Goal: Book appointment/travel/reservation

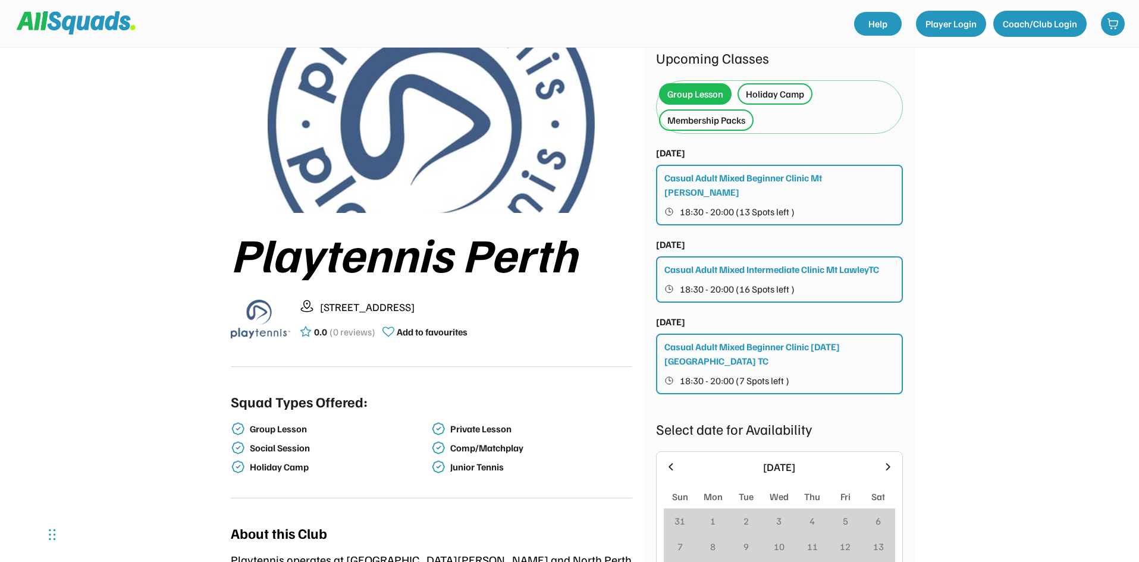
scroll to position [178, 0]
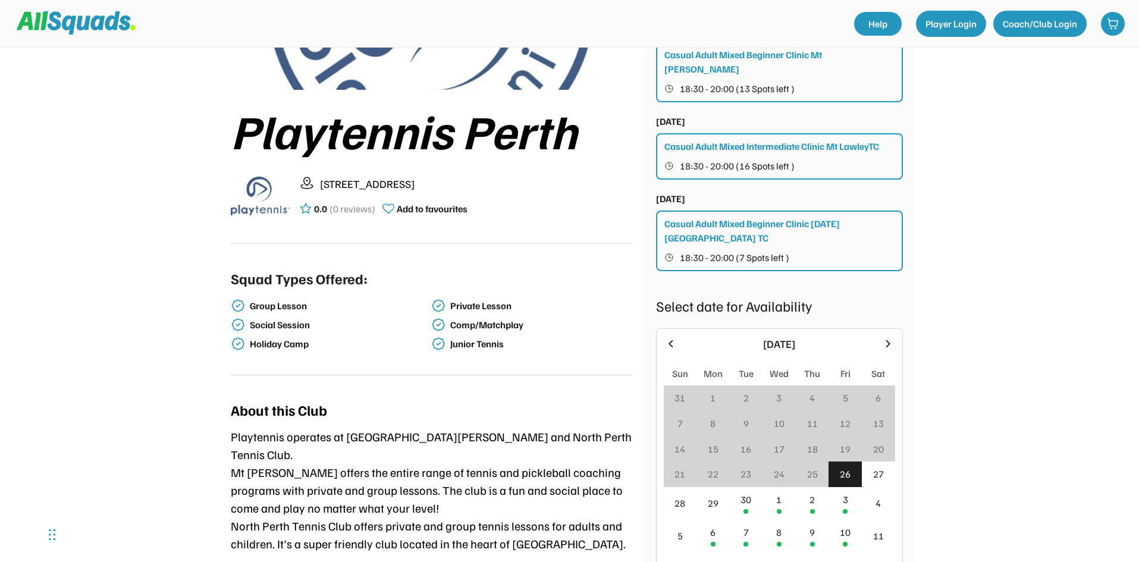
click at [887, 337] on icon at bounding box center [887, 343] width 13 height 13
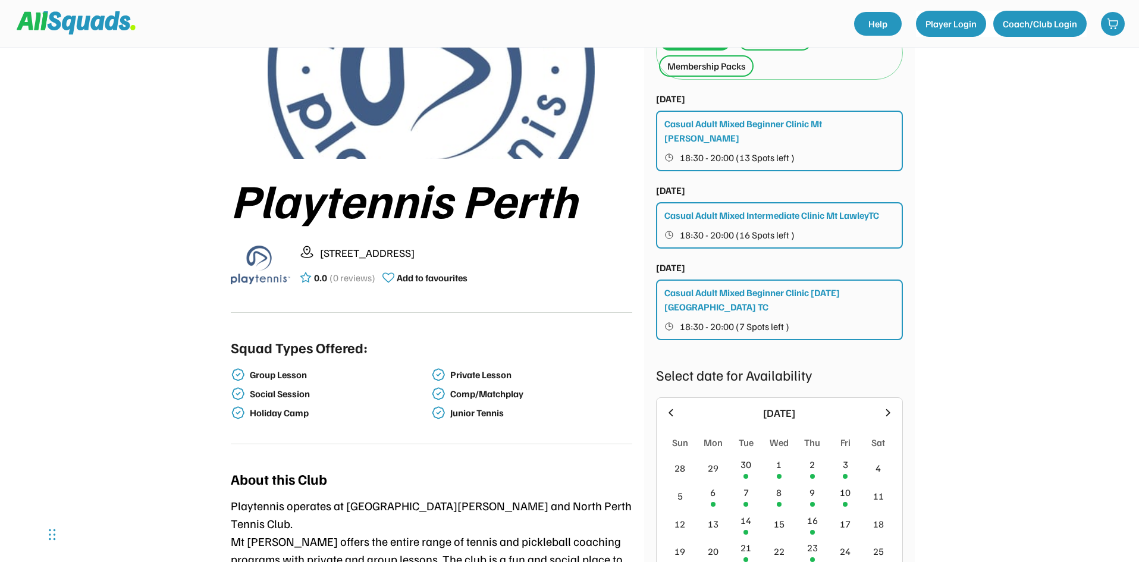
scroll to position [119, 0]
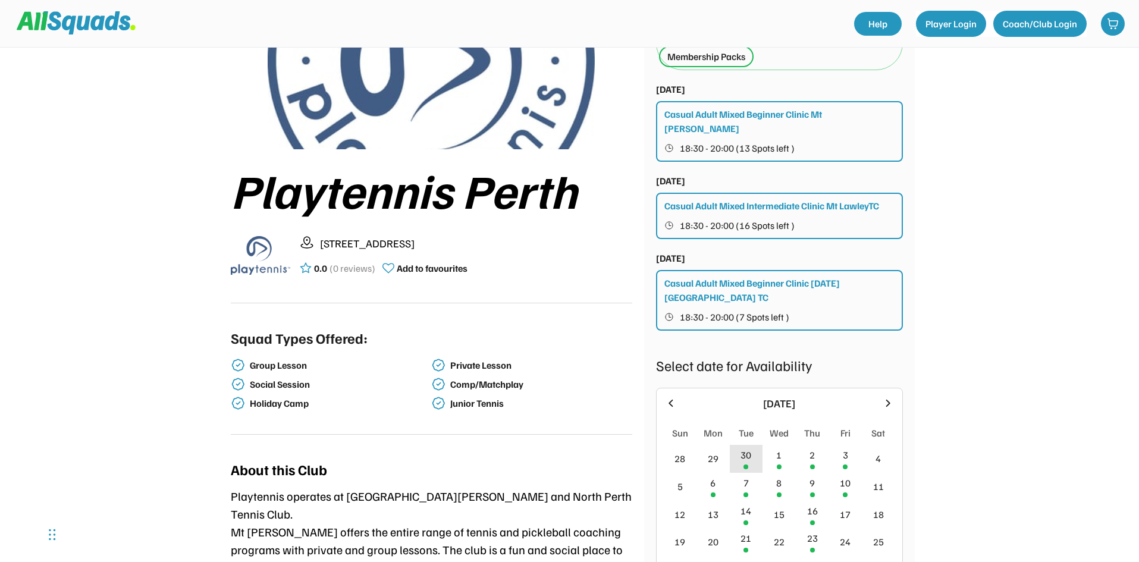
click at [756, 447] on div "30" at bounding box center [746, 459] width 33 height 28
click at [778, 448] on div "1" at bounding box center [778, 455] width 5 height 14
click at [800, 446] on div "2" at bounding box center [812, 459] width 33 height 28
click at [786, 450] on div "1" at bounding box center [778, 459] width 33 height 28
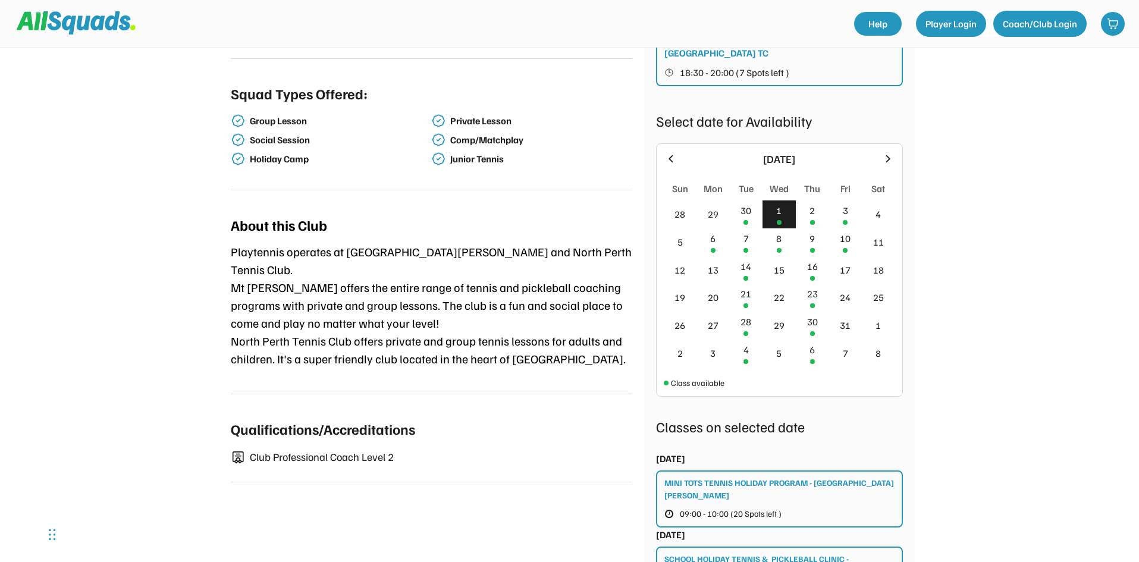
scroll to position [357, 0]
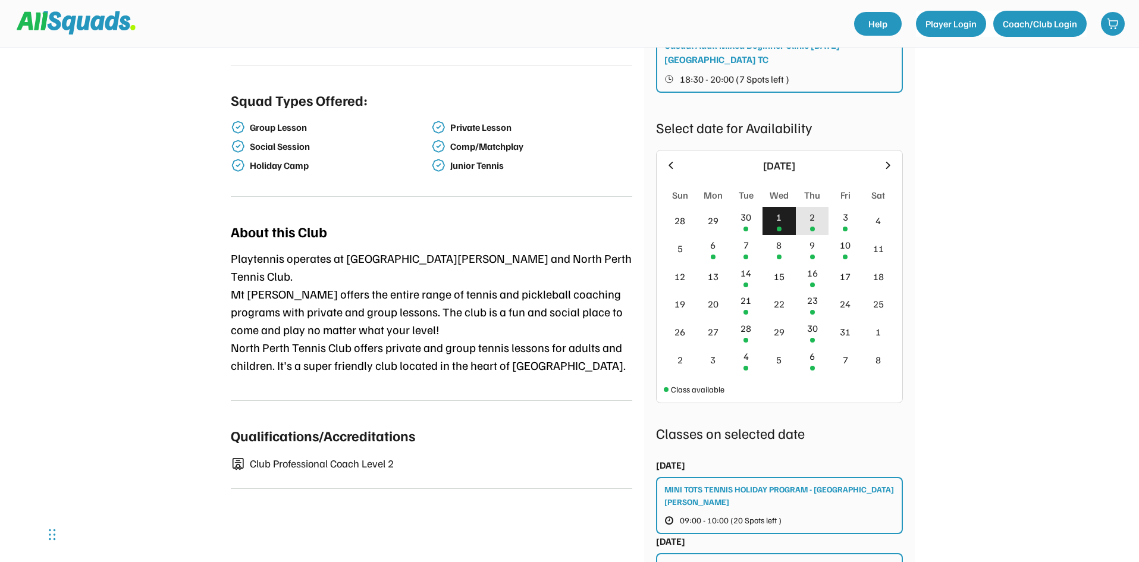
click at [814, 210] on div "2" at bounding box center [811, 217] width 5 height 14
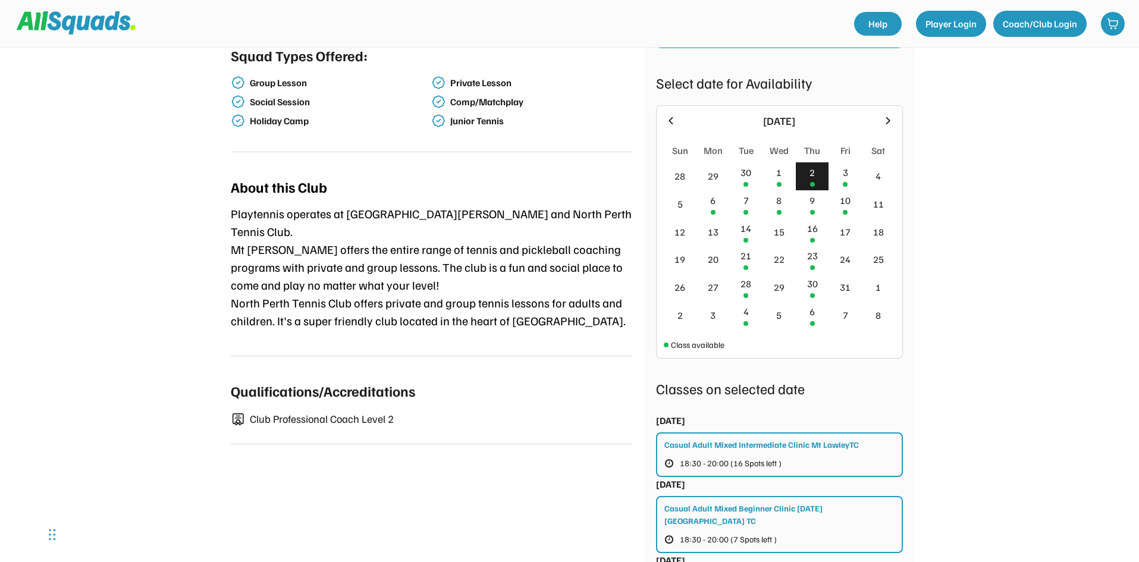
scroll to position [476, 0]
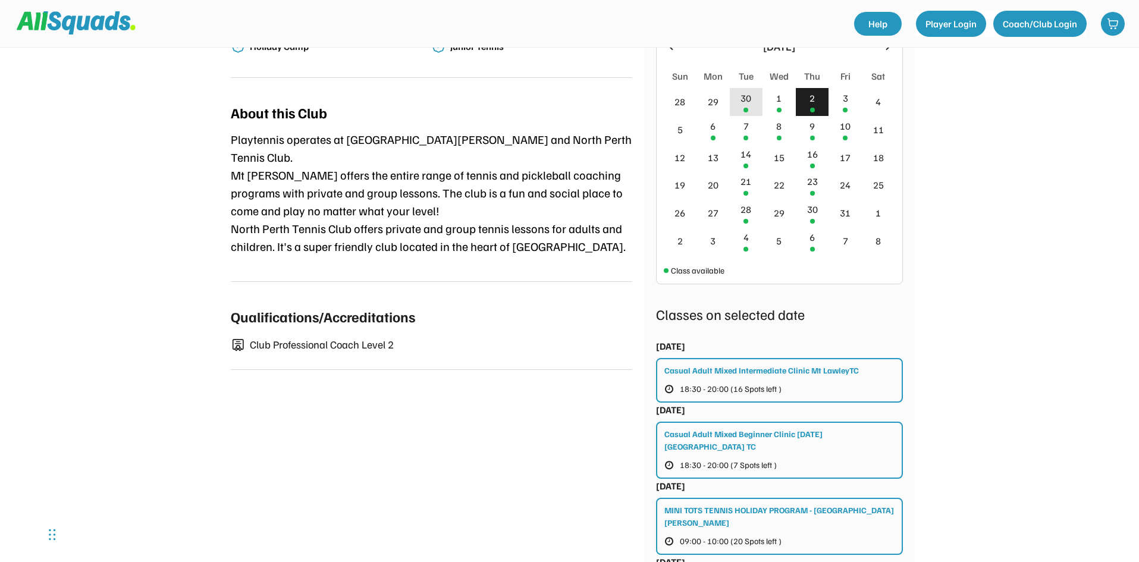
click at [741, 92] on div "30" at bounding box center [746, 102] width 33 height 28
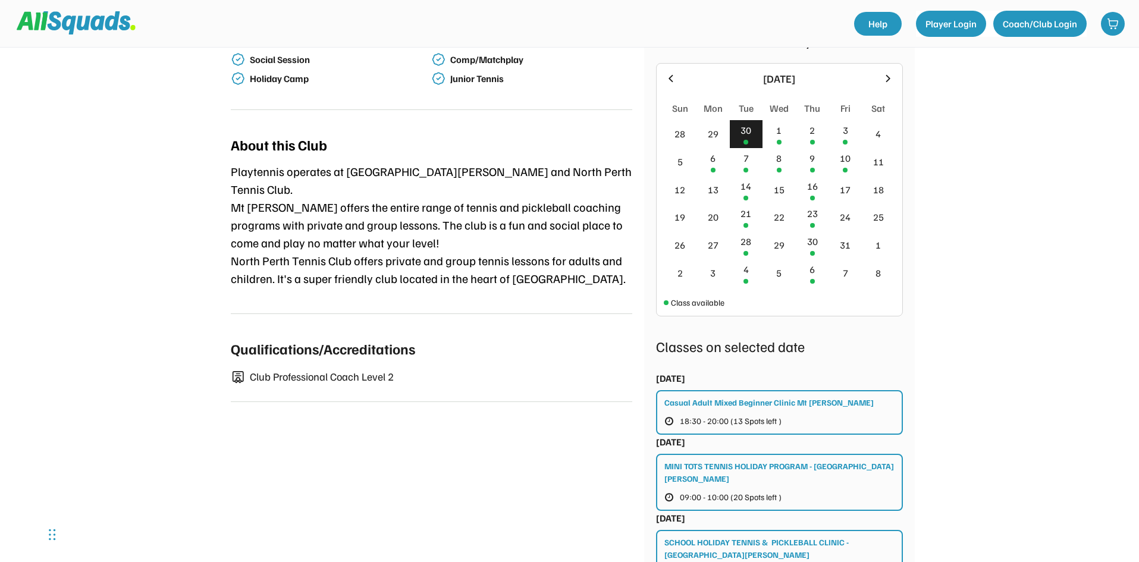
scroll to position [416, 0]
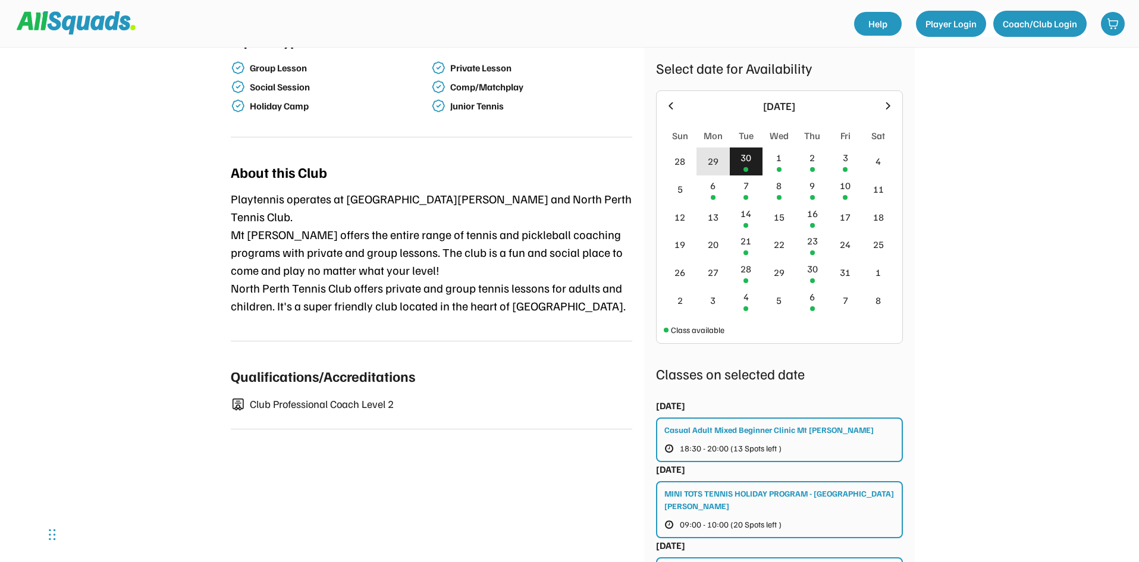
click at [722, 147] on div "29" at bounding box center [712, 161] width 33 height 28
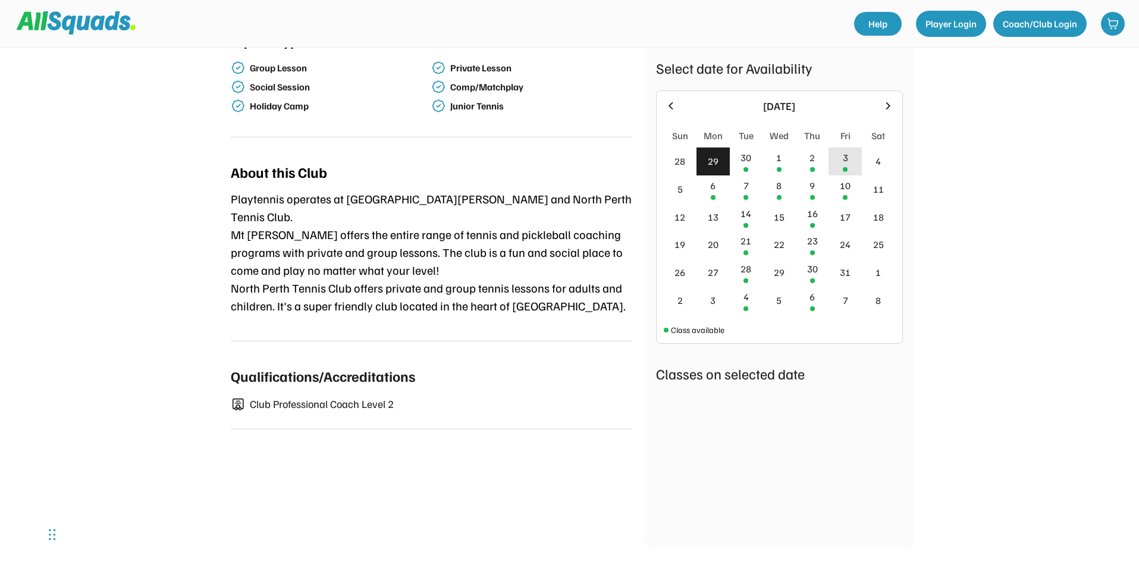
click at [832, 147] on div "3" at bounding box center [844, 161] width 33 height 28
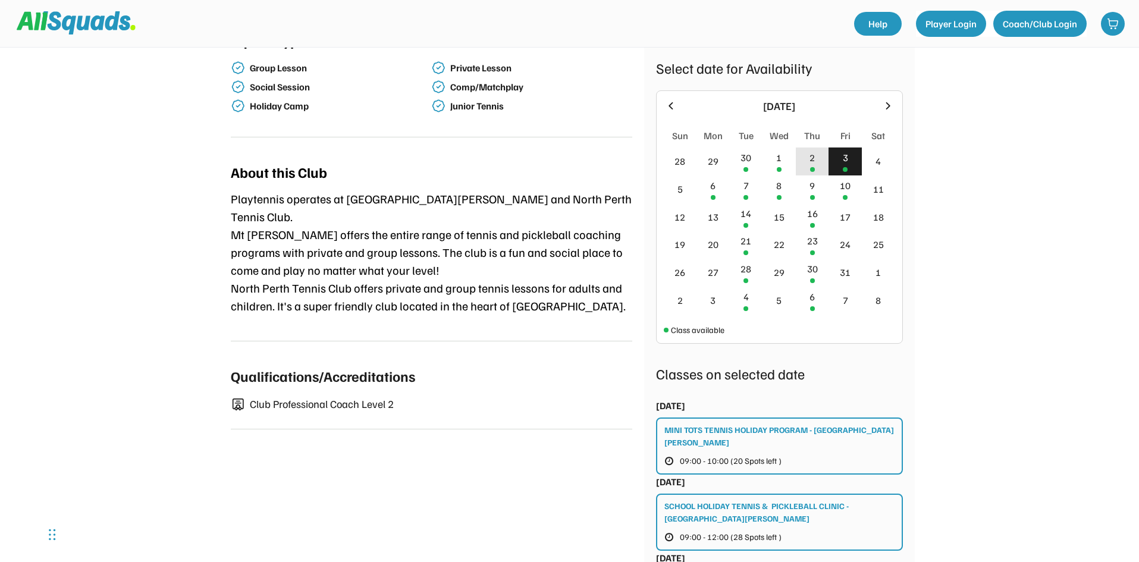
click at [816, 147] on div "2" at bounding box center [812, 161] width 33 height 28
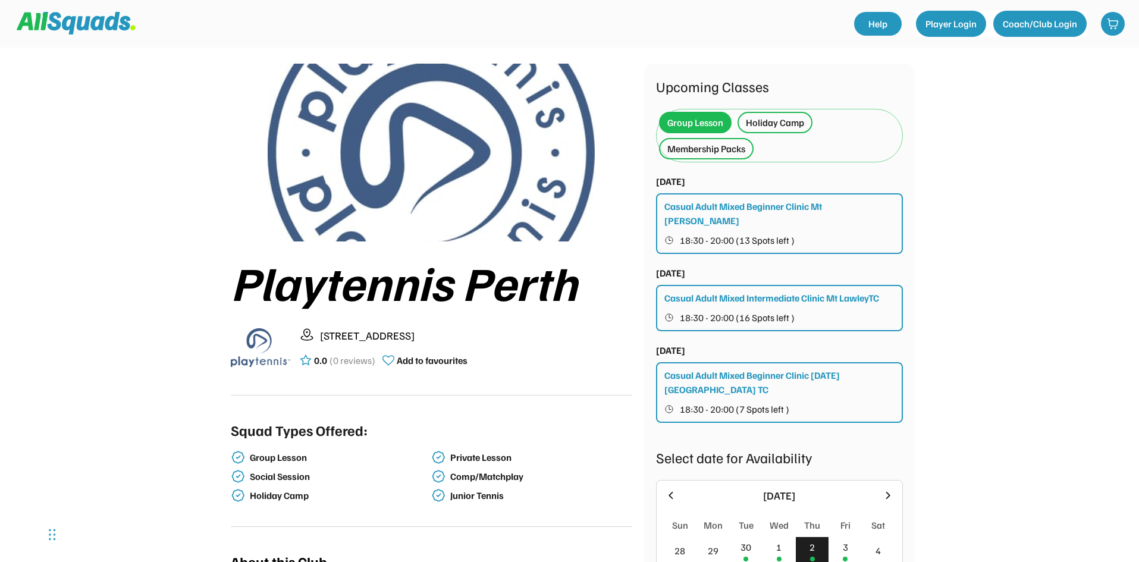
scroll to position [0, 0]
